Goal: Find specific page/section: Find specific page/section

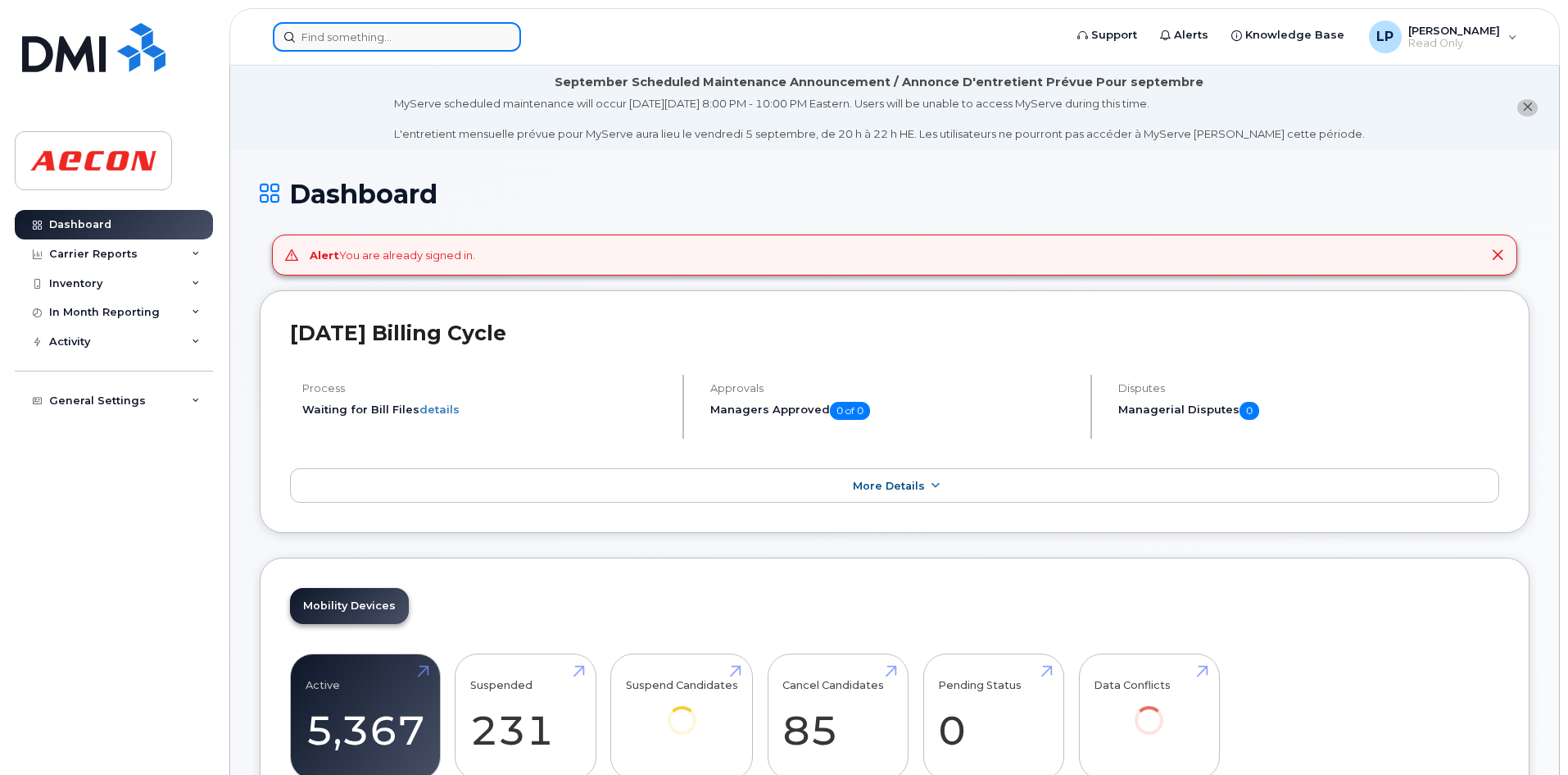
click at [318, 42] on input at bounding box center [397, 37] width 249 height 30
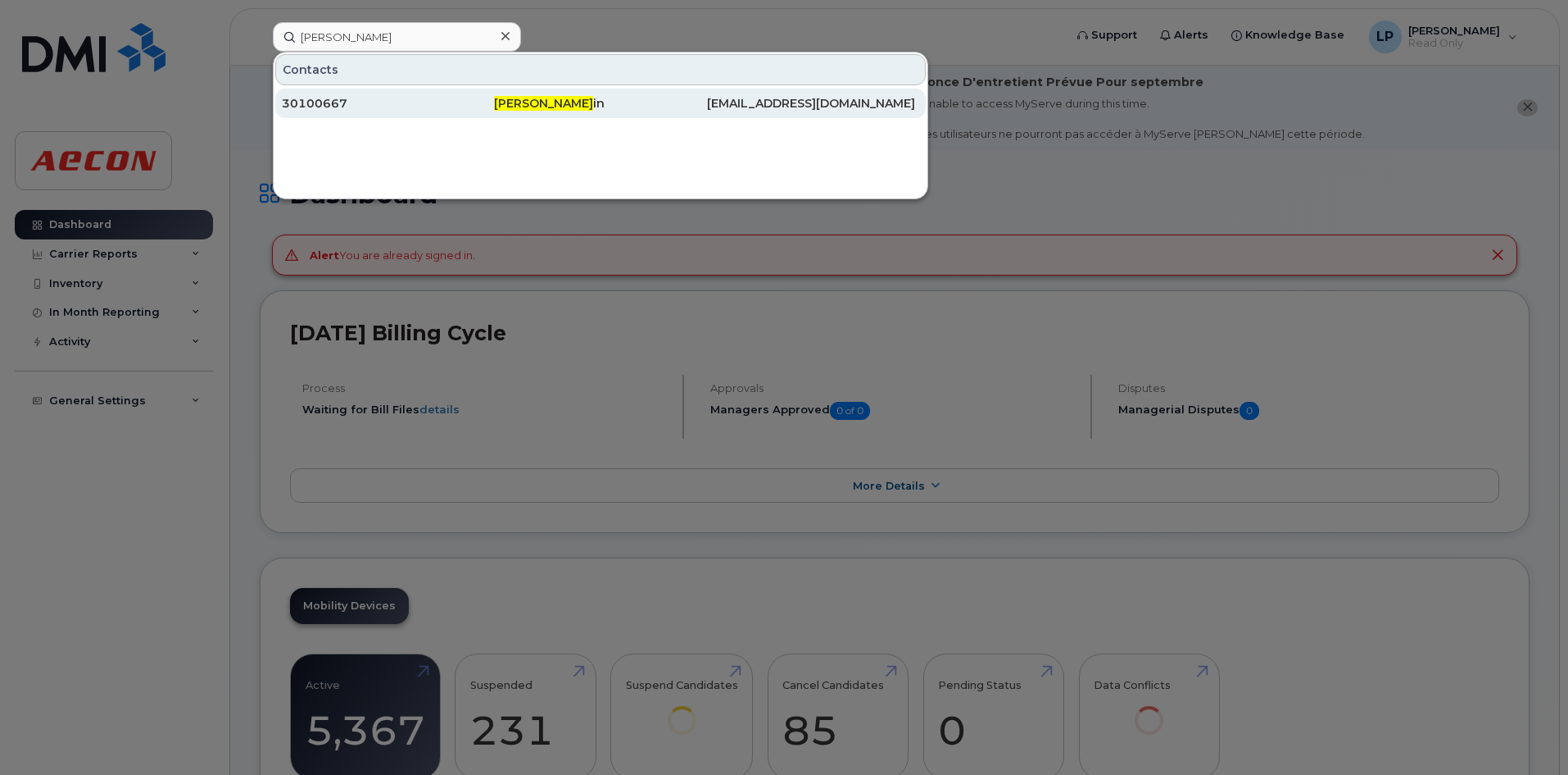
click at [340, 100] on div "30100667" at bounding box center [387, 103] width 212 height 16
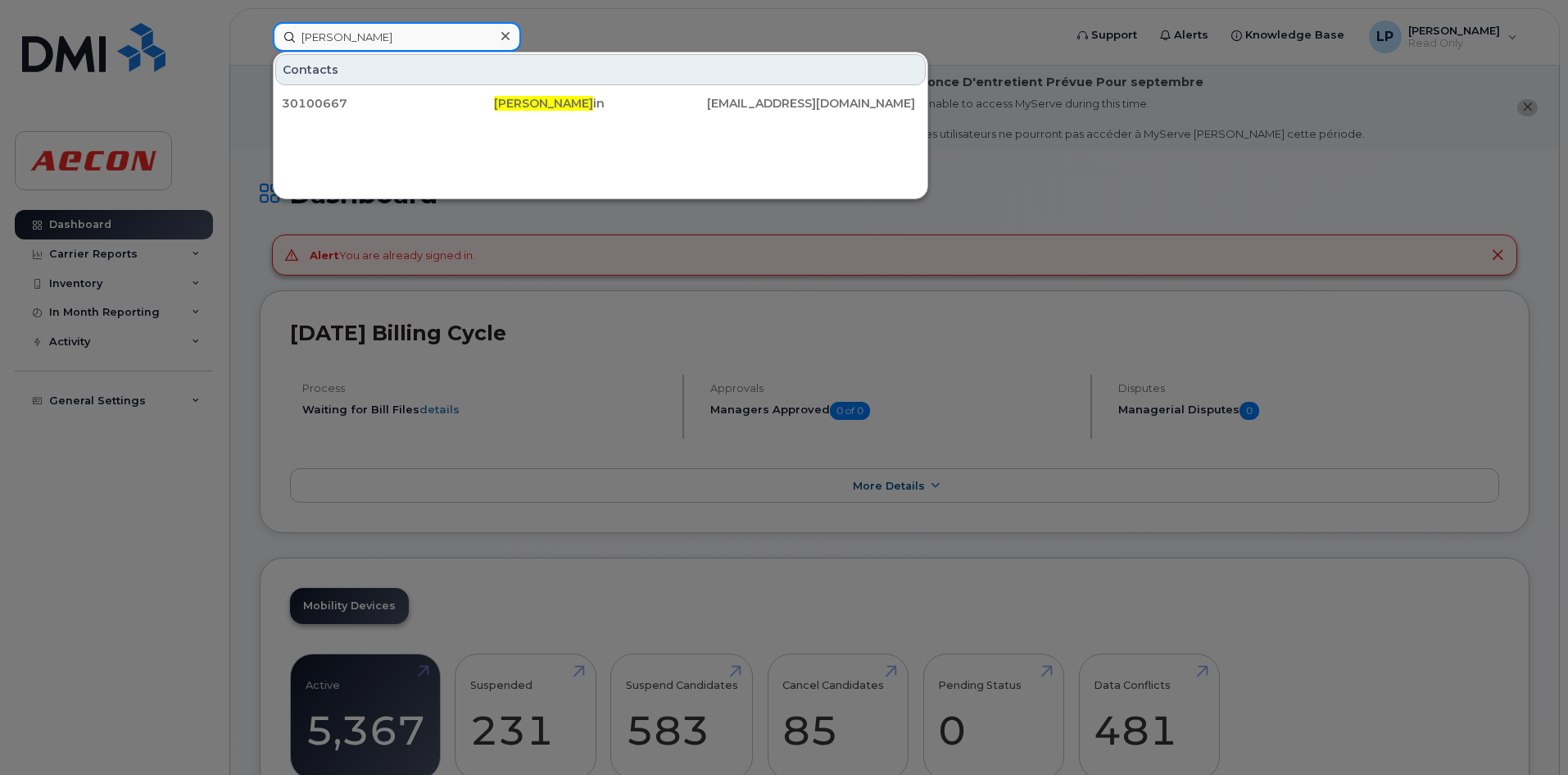
click at [345, 43] on input "luc nol" at bounding box center [397, 37] width 249 height 30
drag, startPoint x: 351, startPoint y: 30, endPoint x: 175, endPoint y: 58, distance: 178.2
click at [260, 52] on div "luc nol Contacts 30100667 Luc Nol in LNOLIN@AECON.COM" at bounding box center [662, 37] width 806 height 30
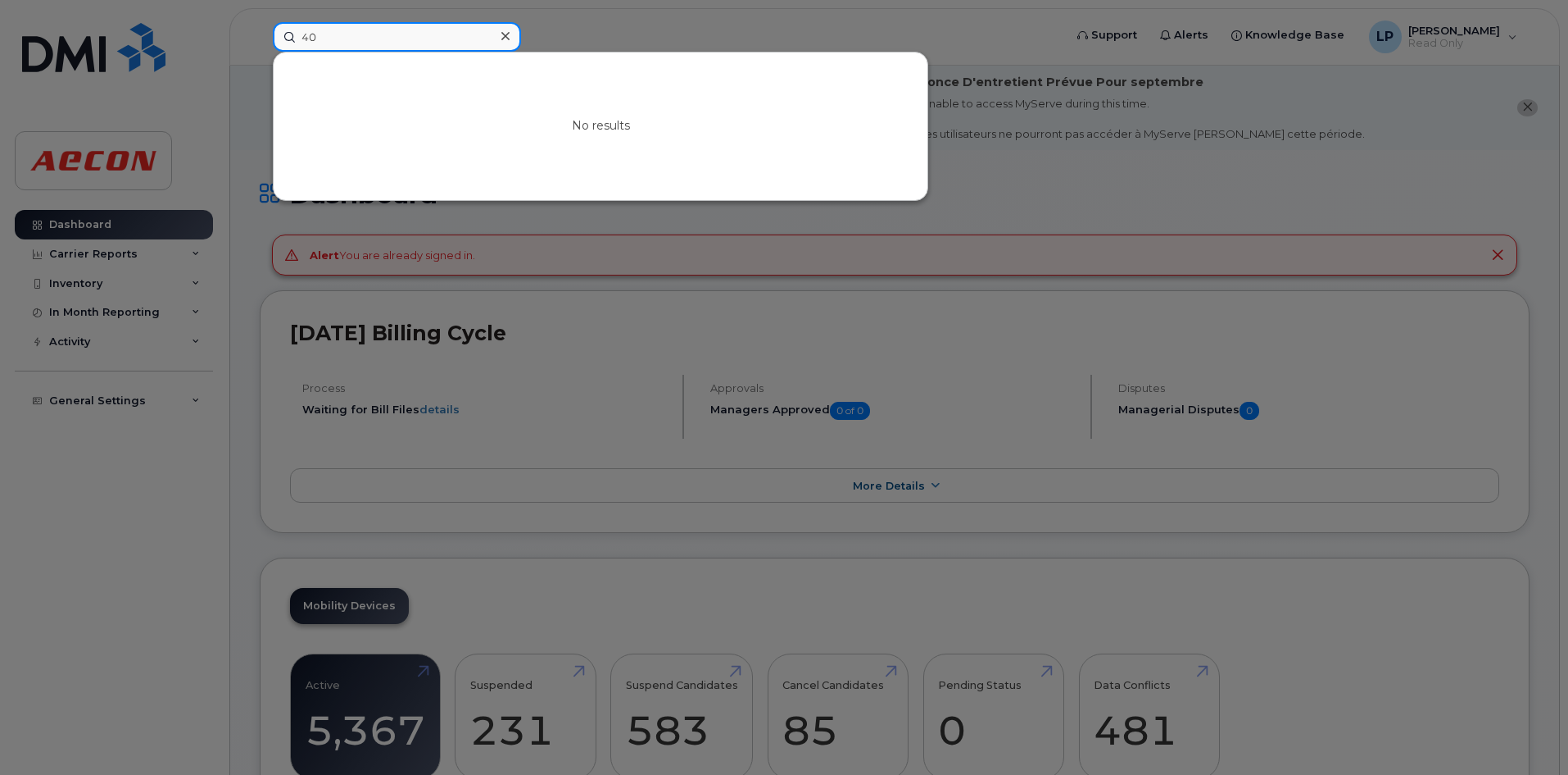
type input "4"
drag, startPoint x: 397, startPoint y: 37, endPoint x: 212, endPoint y: 44, distance: 185.1
click at [260, 44] on div "403 701 8258 No results" at bounding box center [662, 37] width 806 height 30
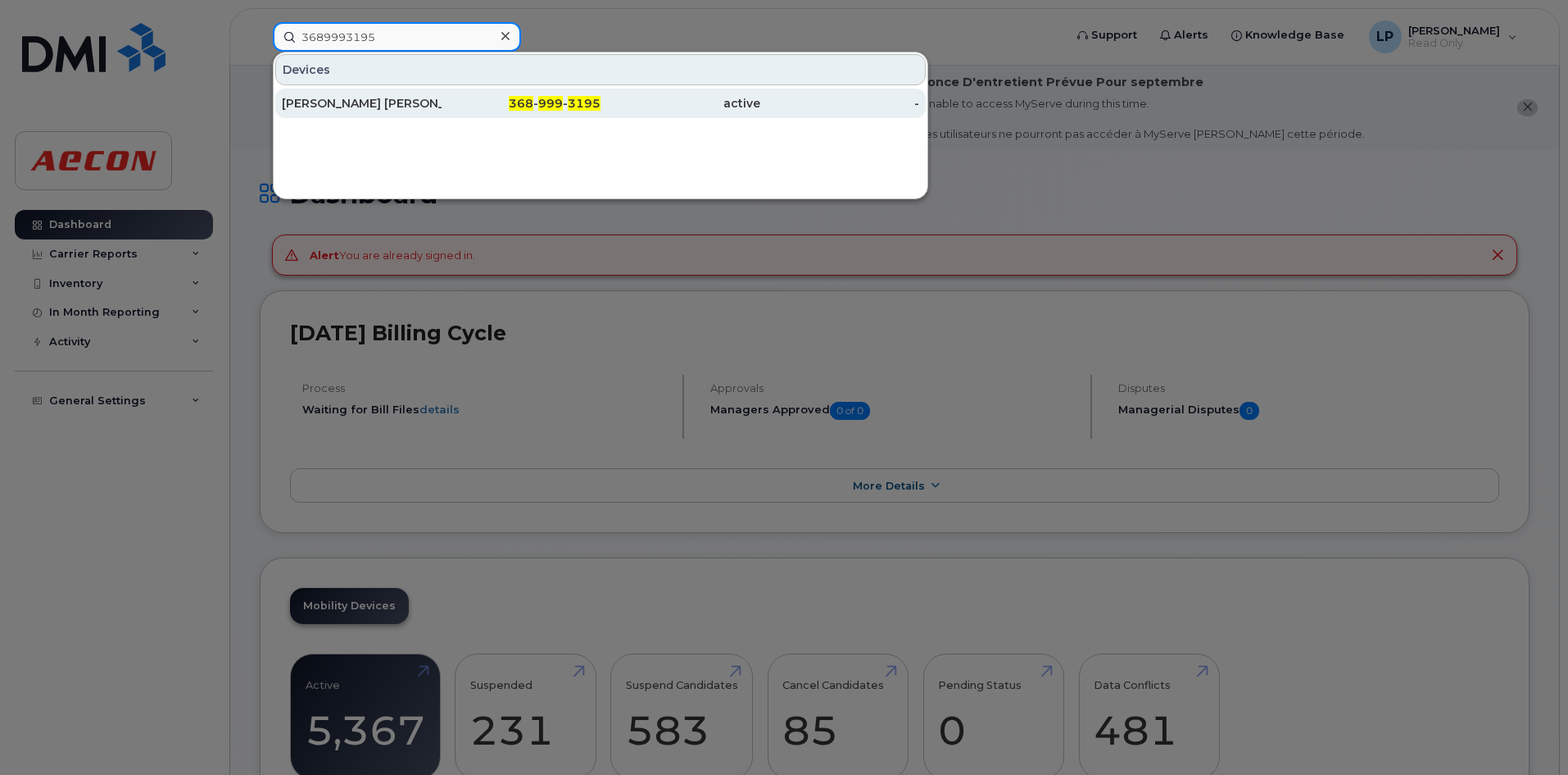
type input "3689993195"
click at [430, 91] on div "Luis Jaime Enri Rodriguez" at bounding box center [361, 103] width 160 height 30
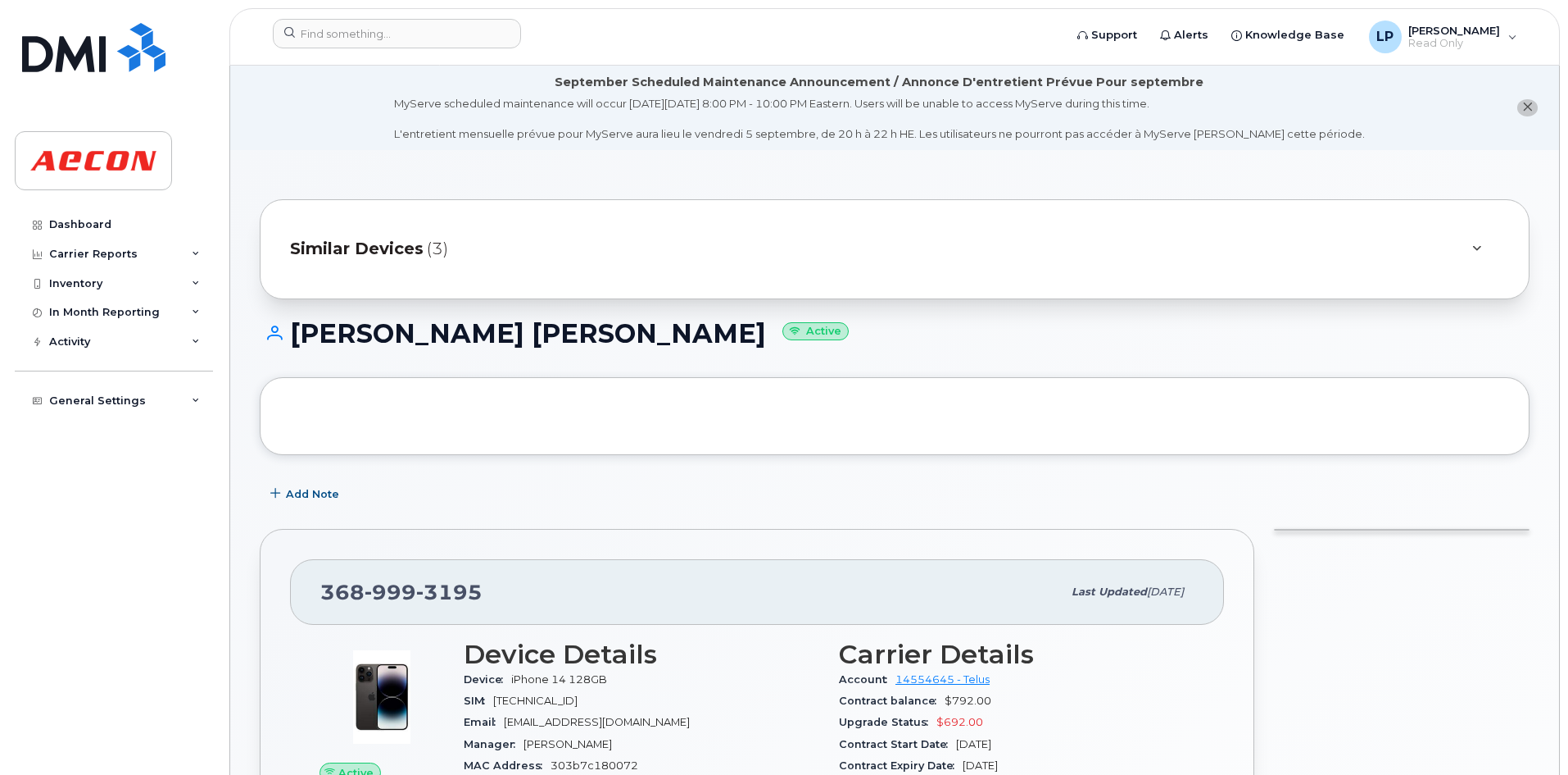
click at [569, 230] on div "Similar Devices (3)" at bounding box center [872, 250] width 1163 height 40
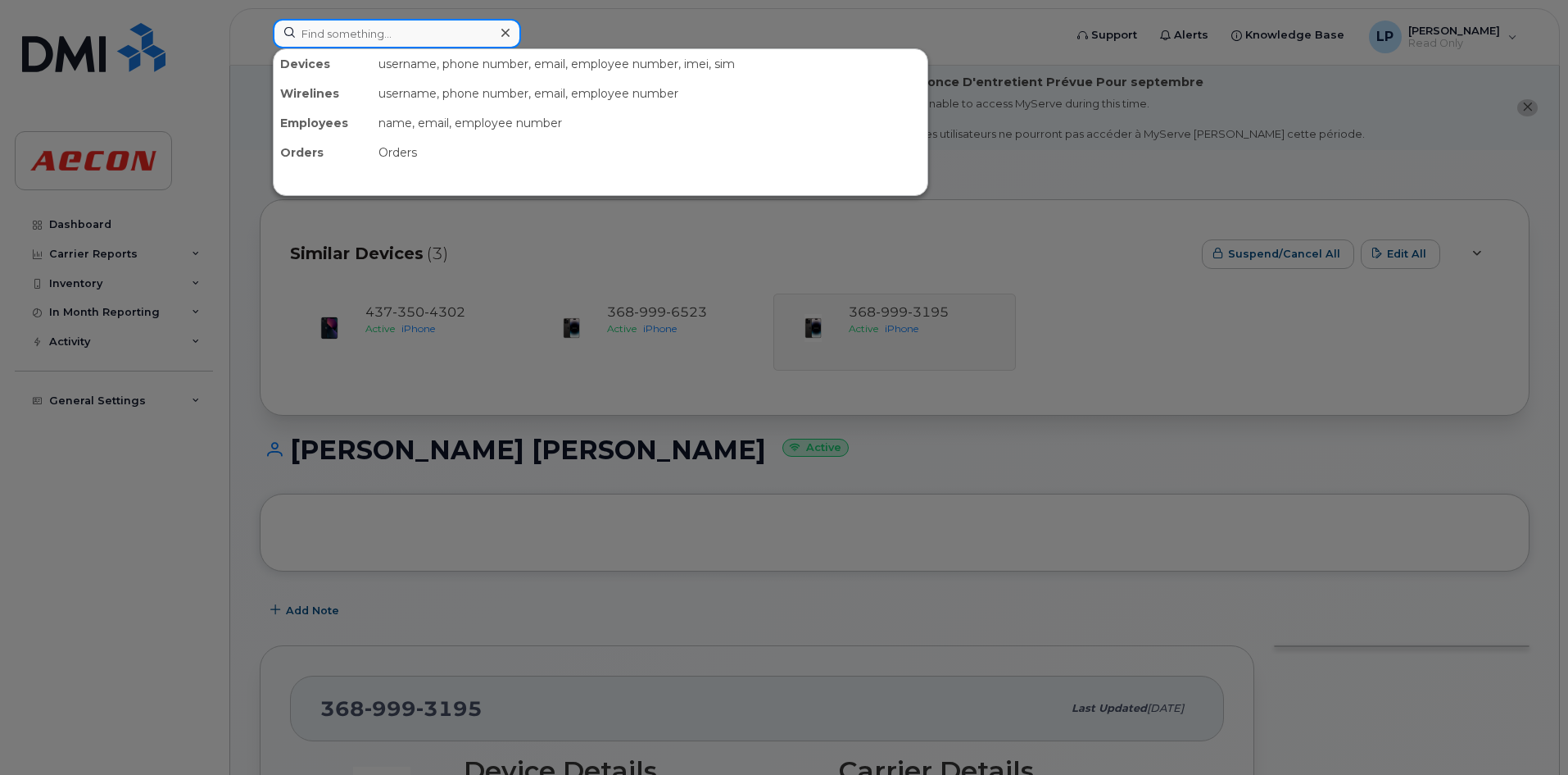
click at [333, 44] on input at bounding box center [397, 34] width 249 height 30
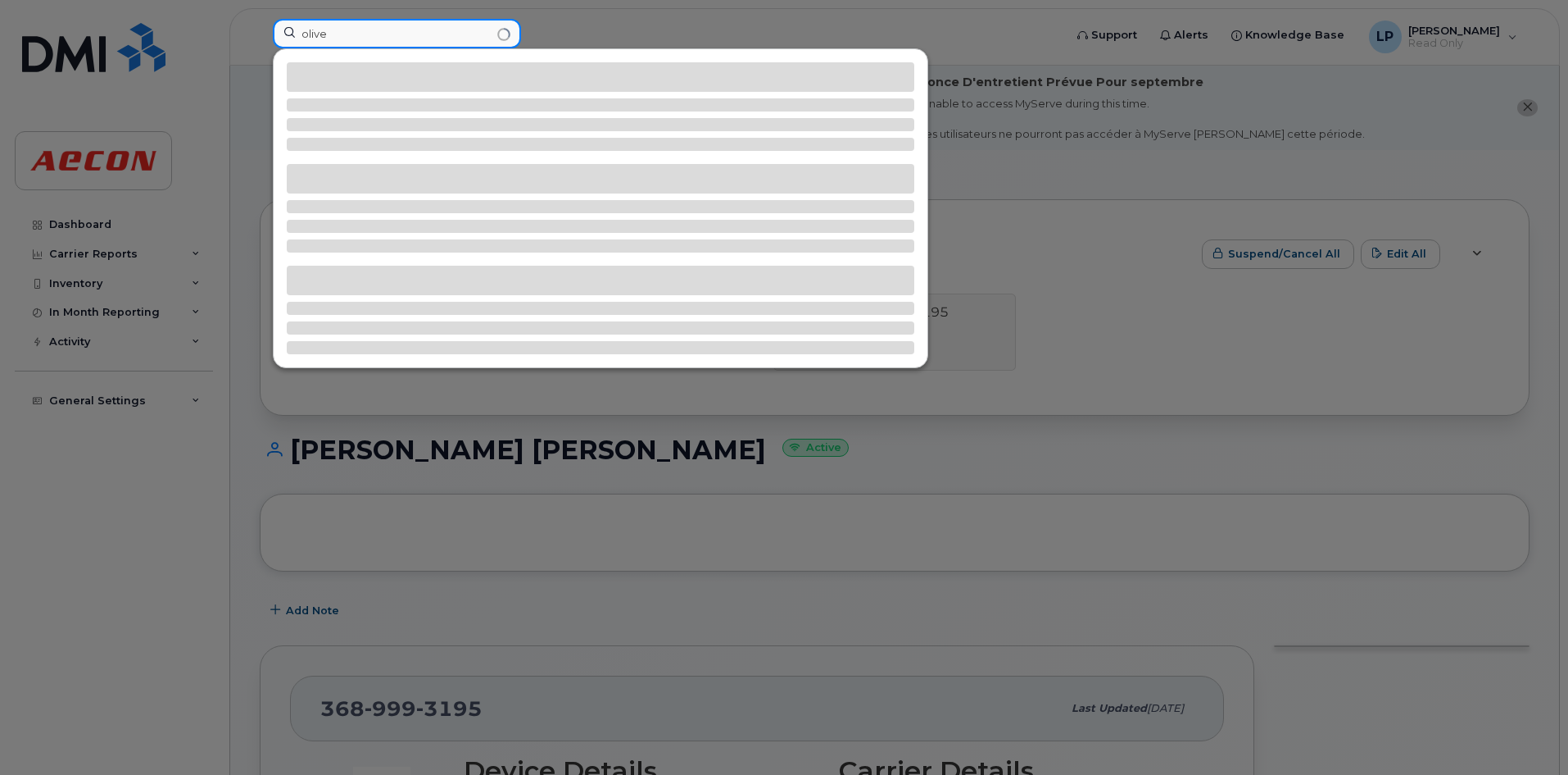
type input "oliver"
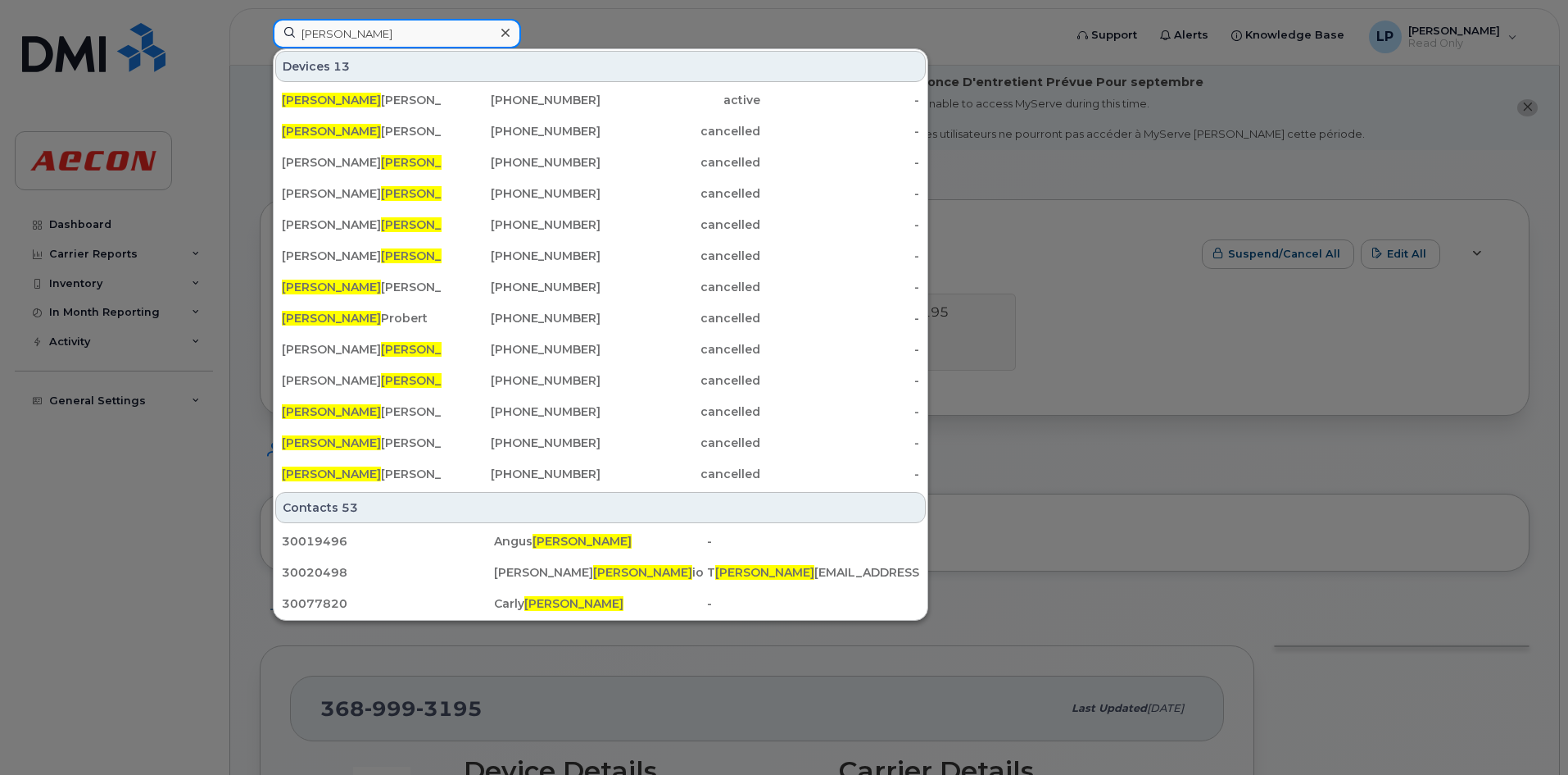
drag, startPoint x: 368, startPoint y: 36, endPoint x: 275, endPoint y: 34, distance: 93.0
click at [275, 34] on input "oliver" at bounding box center [397, 34] width 249 height 30
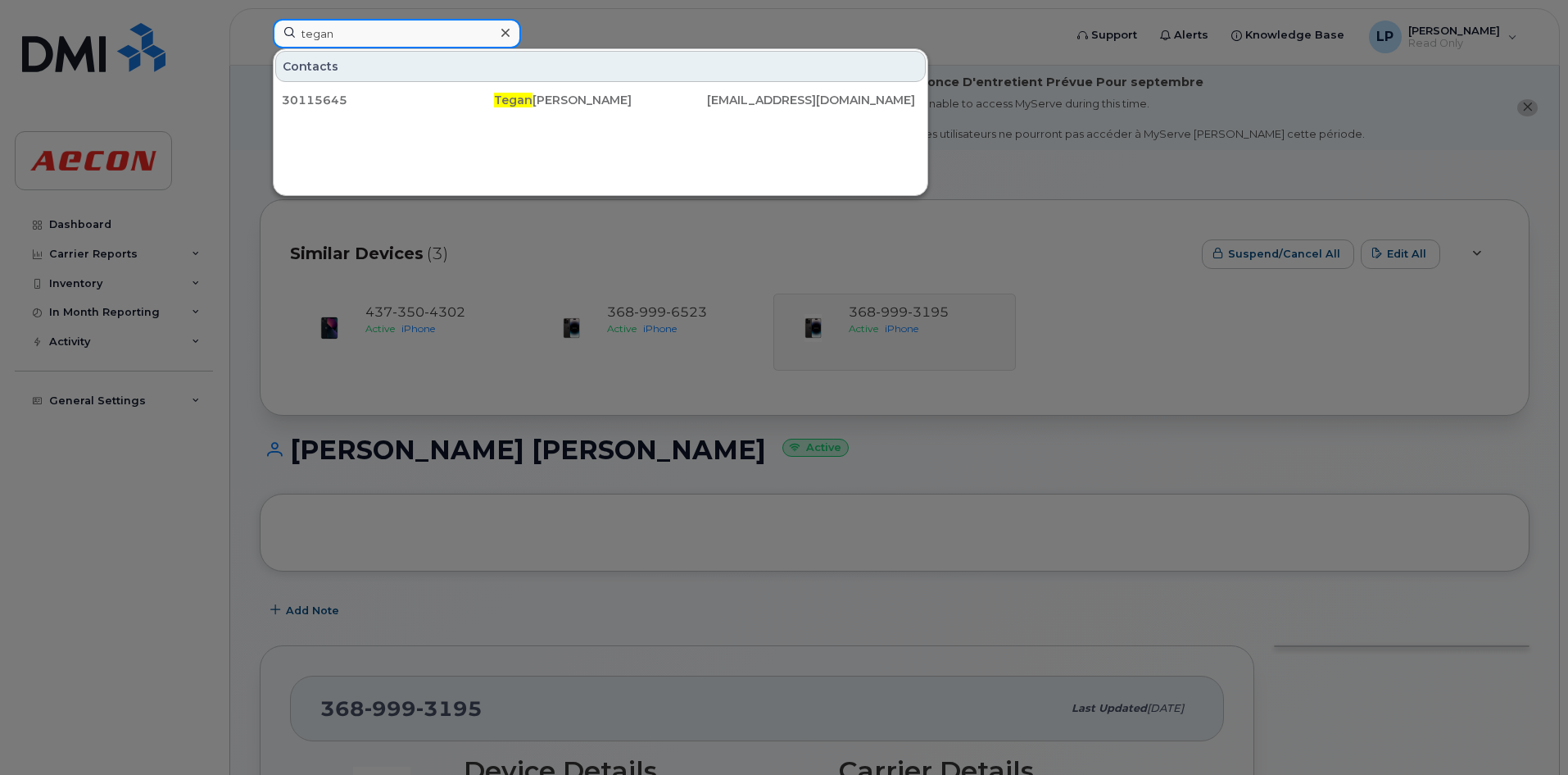
type input "tegan"
click at [857, 462] on div at bounding box center [784, 387] width 1568 height 775
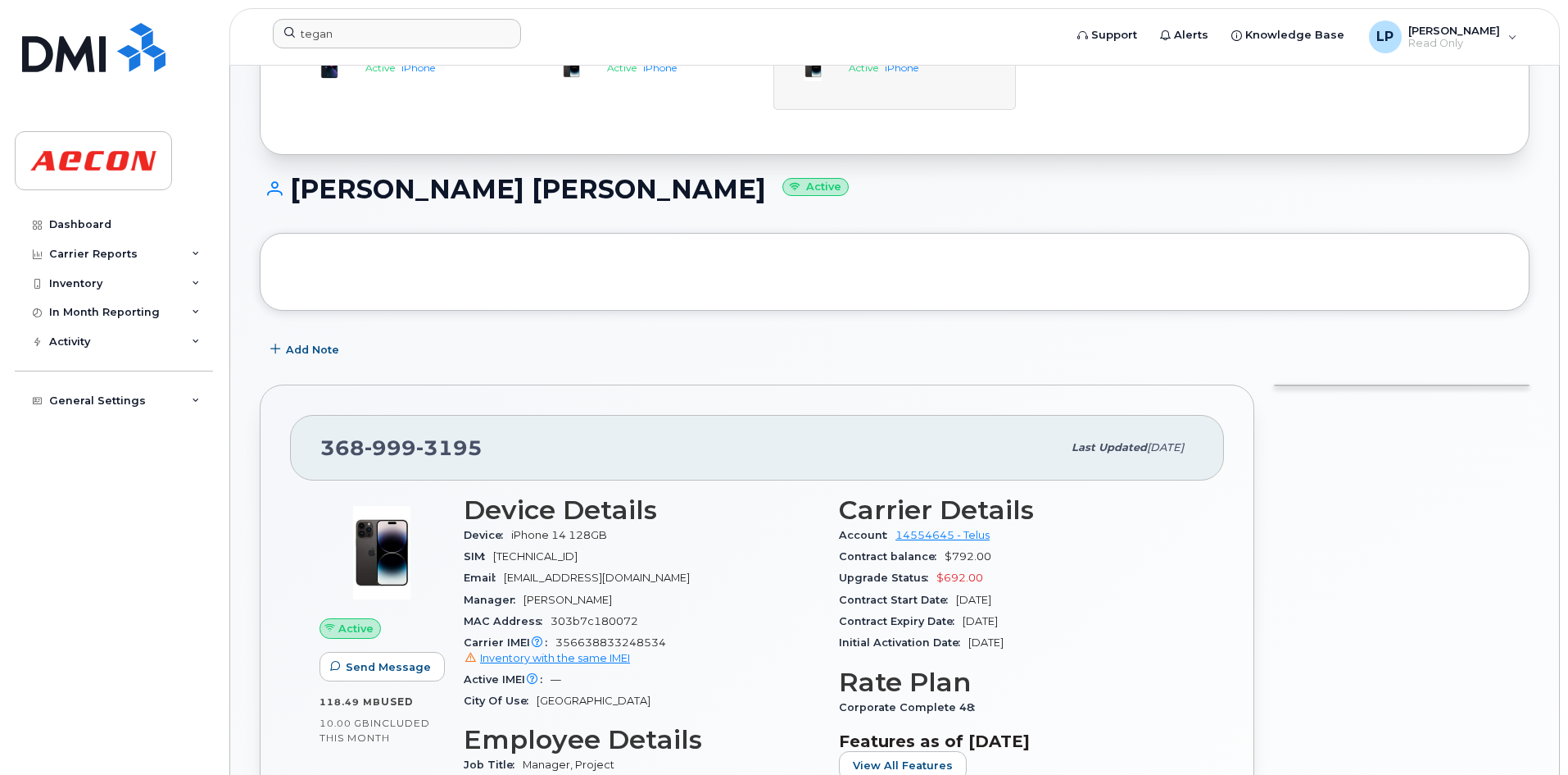
scroll to position [273, 0]
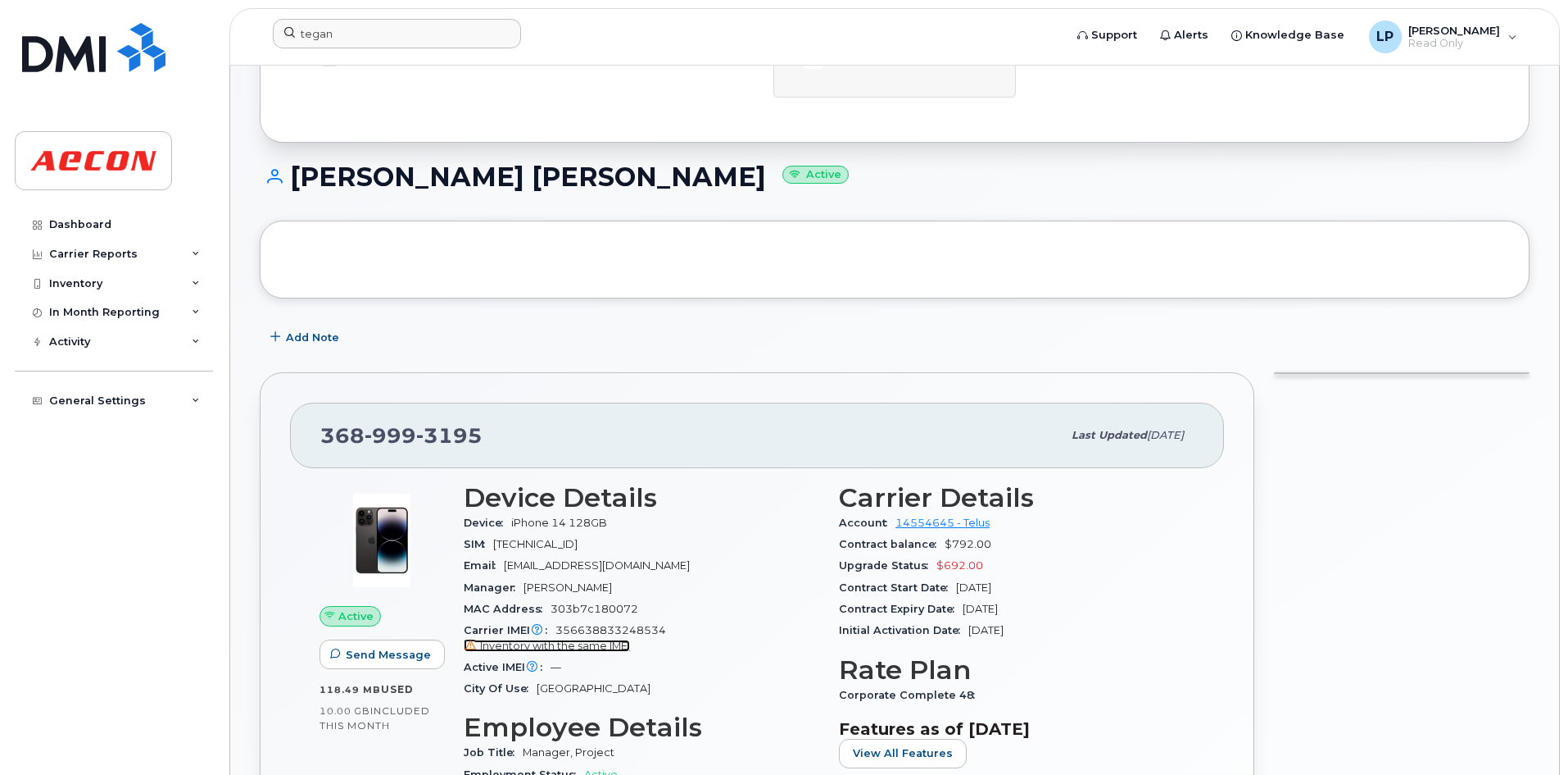
click at [581, 644] on span "Inventory with the same IMEI" at bounding box center [555, 646] width 150 height 12
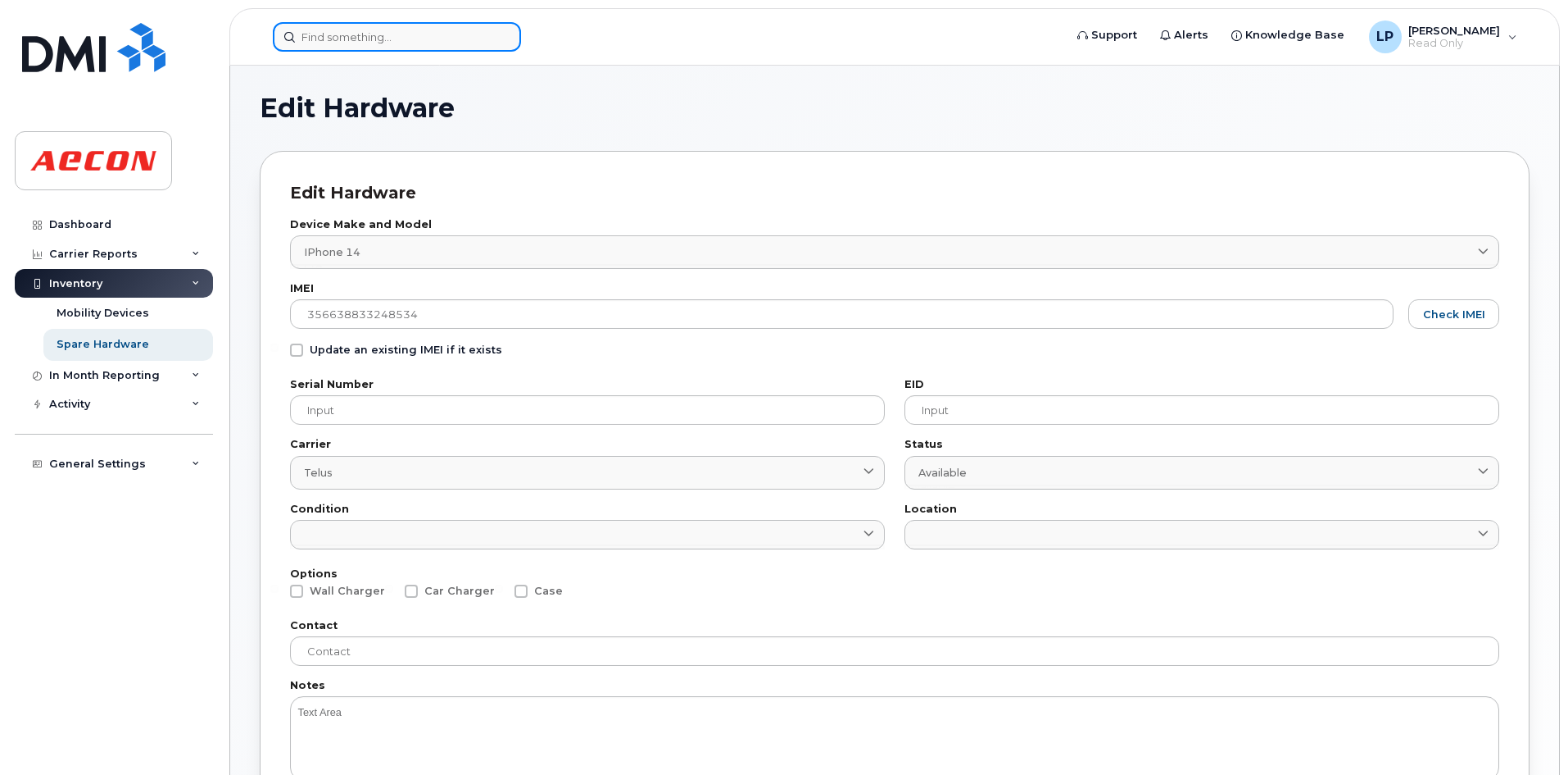
click at [368, 46] on input at bounding box center [397, 37] width 249 height 30
